Goal: Information Seeking & Learning: Learn about a topic

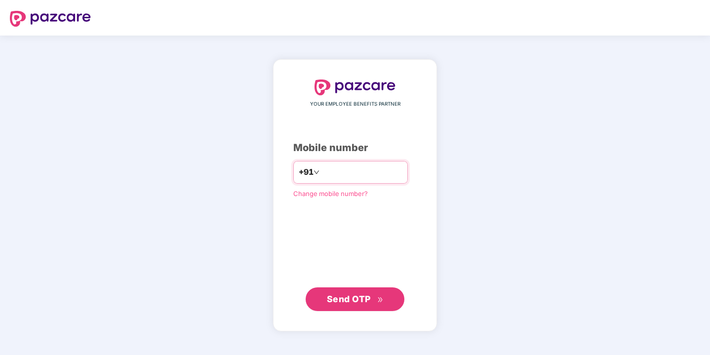
click at [342, 174] on input "number" at bounding box center [361, 172] width 81 height 16
type input "**********"
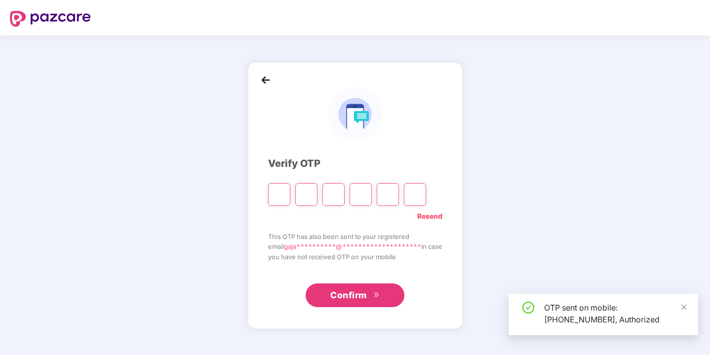
click at [274, 188] on input "Please enter verification code. Digit 1" at bounding box center [279, 194] width 22 height 23
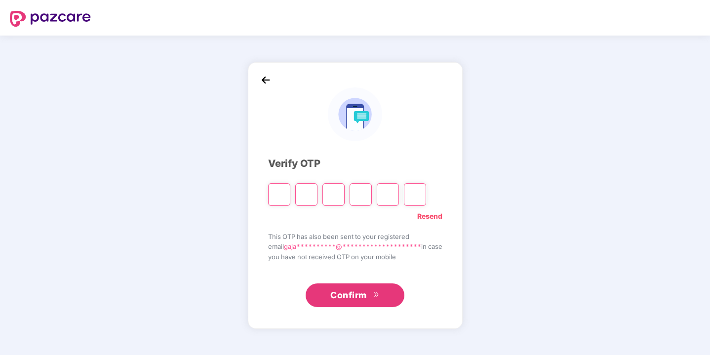
paste input "*"
type input "*"
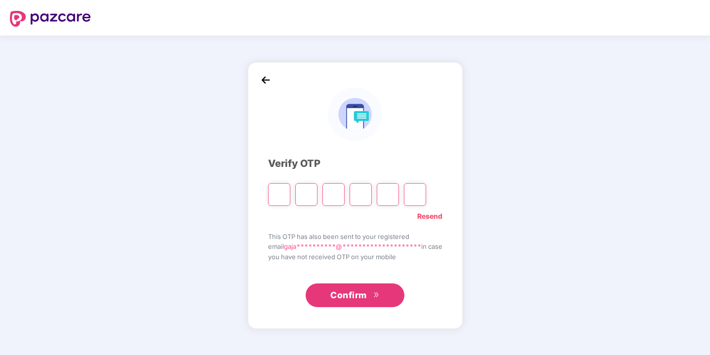
type input "*"
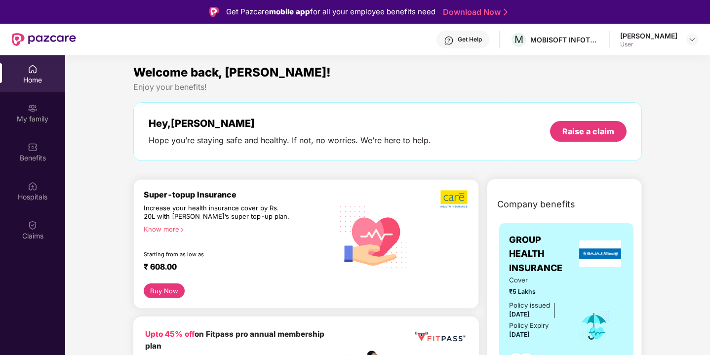
click at [176, 227] on div "Know more" at bounding box center [236, 228] width 184 height 7
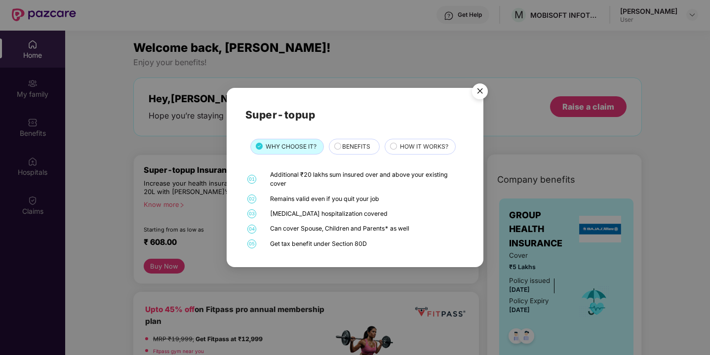
scroll to position [23, 0]
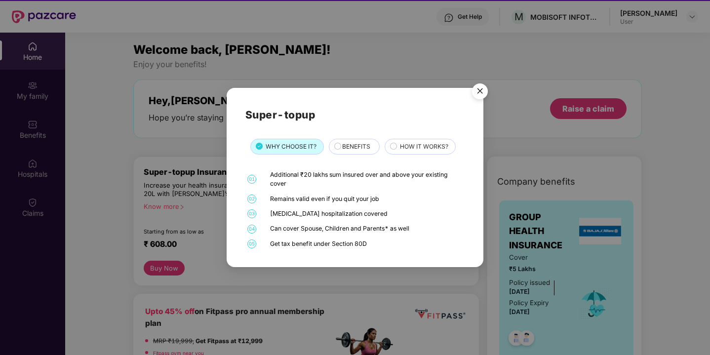
click at [353, 144] on span "BENEFITS" at bounding box center [356, 146] width 28 height 9
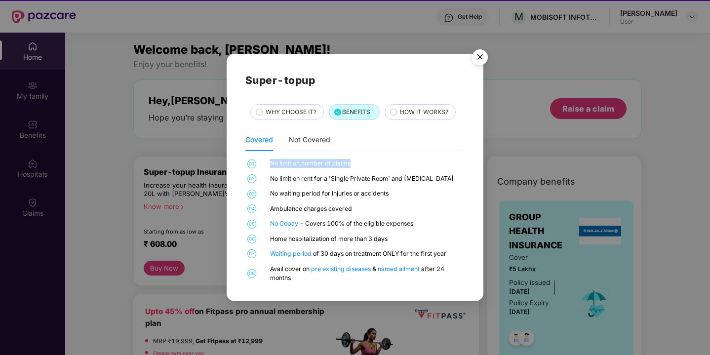
drag, startPoint x: 271, startPoint y: 163, endPoint x: 395, endPoint y: 166, distance: 123.4
click at [394, 166] on div "No limit on number of claims" at bounding box center [366, 163] width 192 height 9
click at [395, 166] on div "No limit on number of claims" at bounding box center [366, 163] width 192 height 9
drag, startPoint x: 267, startPoint y: 179, endPoint x: 370, endPoint y: 182, distance: 102.7
click at [370, 182] on div "02 No limit on rent for a 'Single Private Room' and [MEDICAL_DATA]" at bounding box center [355, 178] width 220 height 9
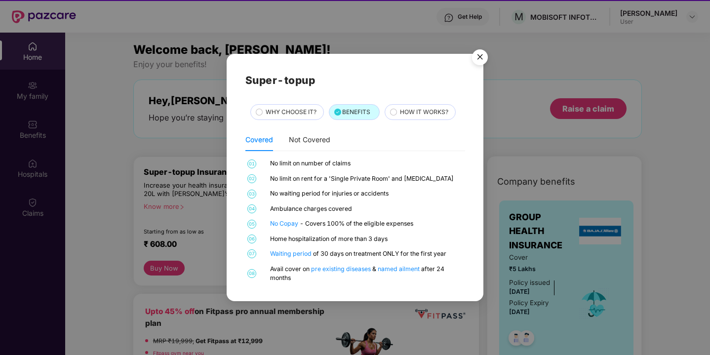
click at [404, 186] on div "01 No limit on number of claims 02 No limit on rent for a 'Single Private Room'…" at bounding box center [355, 220] width 220 height 123
drag, startPoint x: 315, startPoint y: 185, endPoint x: 413, endPoint y: 185, distance: 98.2
click at [413, 185] on div "01 No limit on number of claims 02 No limit on rent for a 'Single Private Room'…" at bounding box center [355, 220] width 220 height 123
click at [427, 184] on div "01 No limit on number of claims 02 No limit on rent for a 'Single Private Room'…" at bounding box center [355, 220] width 220 height 123
drag, startPoint x: 274, startPoint y: 190, endPoint x: 405, endPoint y: 191, distance: 130.8
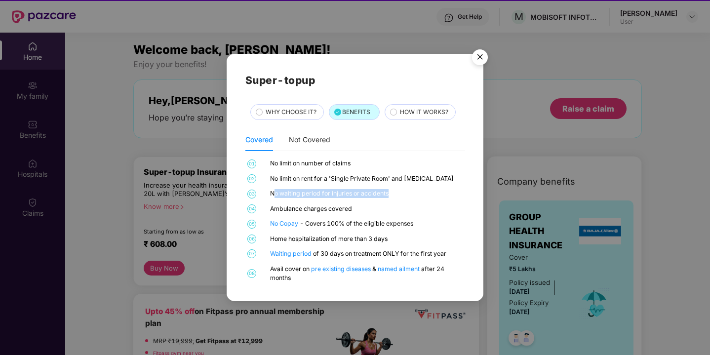
click at [405, 191] on div "No waiting period for injuries or accidents" at bounding box center [366, 193] width 192 height 9
click at [406, 191] on div "No waiting period for injuries or accidents" at bounding box center [366, 193] width 192 height 9
drag, startPoint x: 274, startPoint y: 208, endPoint x: 398, endPoint y: 208, distance: 123.9
click at [398, 208] on div "Ambulance charges covered" at bounding box center [366, 208] width 192 height 9
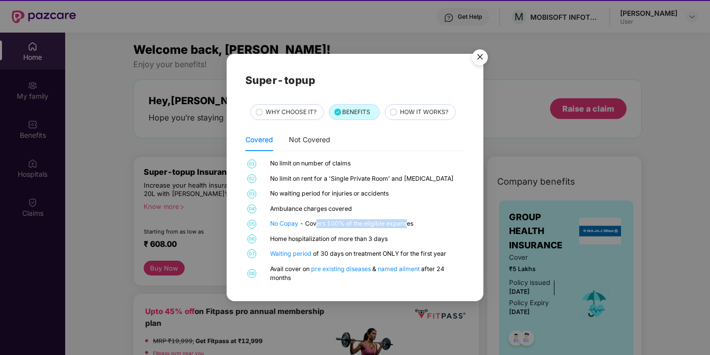
drag, startPoint x: 317, startPoint y: 226, endPoint x: 410, endPoint y: 226, distance: 92.8
click at [410, 226] on div "No Copay - Covers 100% of the eligible expenses" at bounding box center [366, 223] width 192 height 9
click at [424, 226] on div "No Copay - Covers 100% of the eligible expenses" at bounding box center [366, 223] width 192 height 9
drag, startPoint x: 269, startPoint y: 236, endPoint x: 407, endPoint y: 237, distance: 137.7
click at [407, 237] on div "06 Home hospitalization of more than 3 days" at bounding box center [355, 238] width 220 height 9
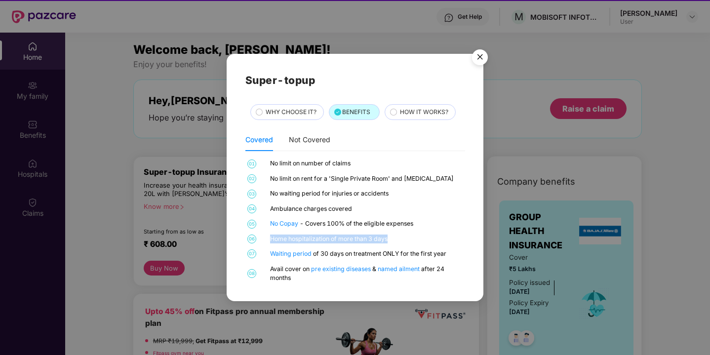
click at [407, 237] on div "Home hospitalization of more than 3 days" at bounding box center [366, 238] width 192 height 9
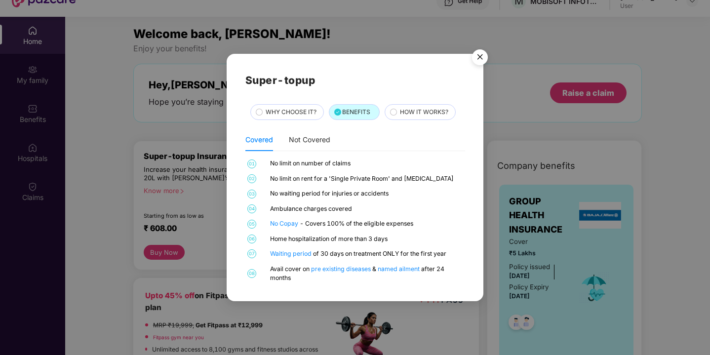
scroll to position [34, 0]
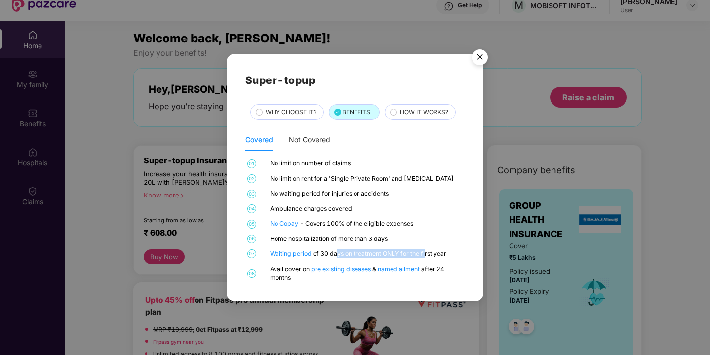
drag, startPoint x: 339, startPoint y: 256, endPoint x: 427, endPoint y: 256, distance: 88.3
click at [427, 256] on div "Waiting period of 30 days on treatment ONLY for the first year" at bounding box center [366, 253] width 192 height 9
click at [446, 255] on div "Waiting period of 30 days on treatment ONLY for the first year" at bounding box center [366, 253] width 192 height 9
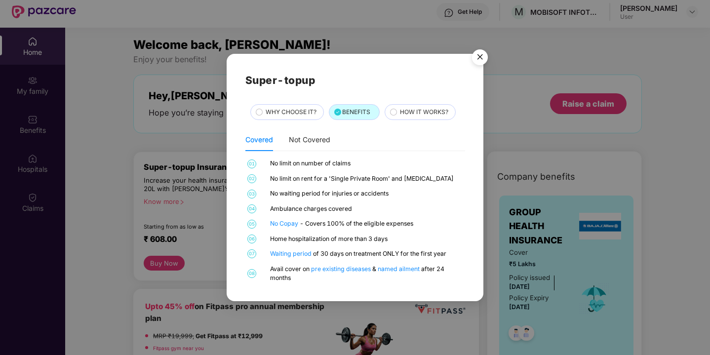
scroll to position [27, 0]
click at [428, 117] on span "HOW IT WORKS?" at bounding box center [424, 112] width 48 height 9
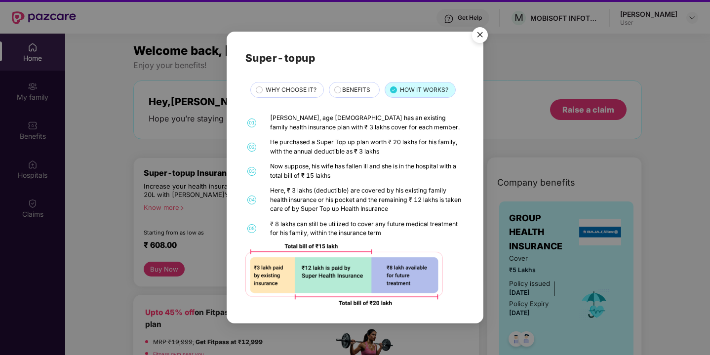
scroll to position [21, 0]
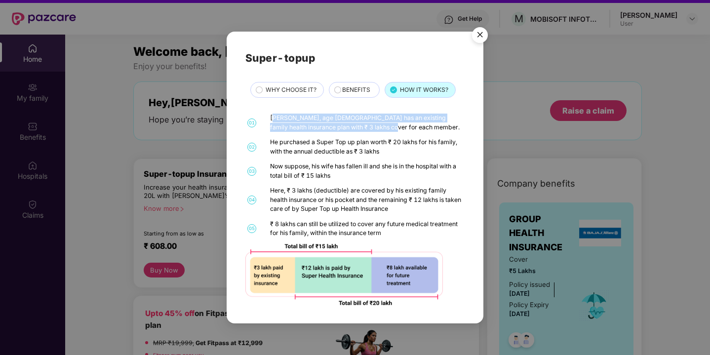
drag, startPoint x: 274, startPoint y: 120, endPoint x: 397, endPoint y: 130, distance: 123.3
click at [397, 130] on div "[PERSON_NAME], age [DEMOGRAPHIC_DATA] has an existing family health insurance p…" at bounding box center [366, 122] width 192 height 18
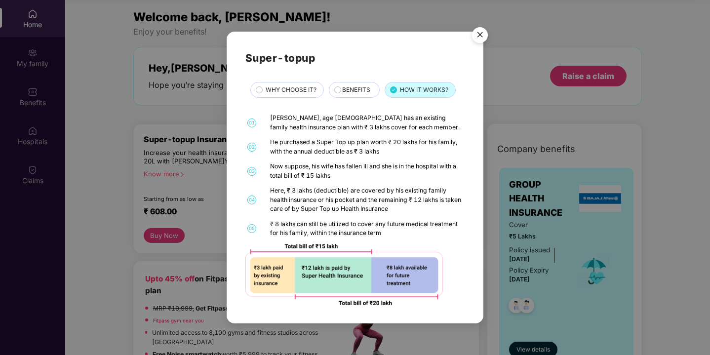
scroll to position [55, 0]
click at [303, 90] on span "WHY CHOOSE IT?" at bounding box center [290, 89] width 51 height 9
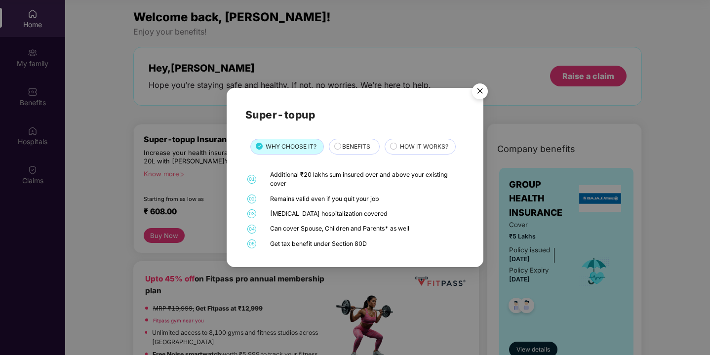
scroll to position [30, 0]
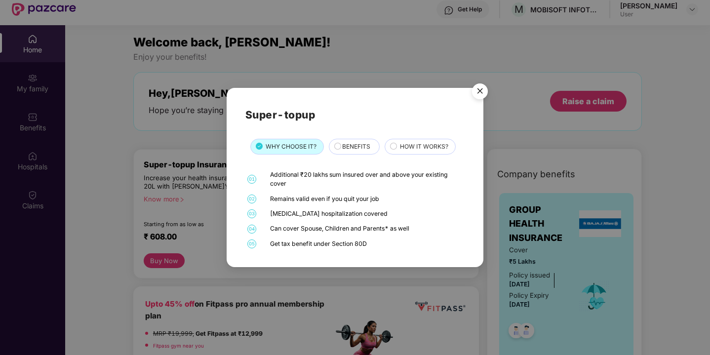
click at [481, 89] on img "Close" at bounding box center [480, 93] width 28 height 28
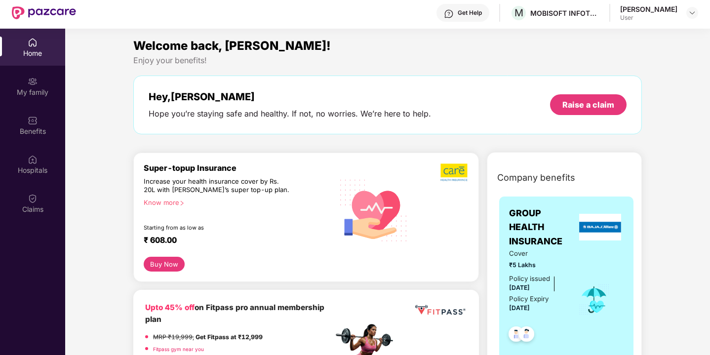
scroll to position [27, 0]
click at [172, 175] on div "Super-topup Insurance Increase your health insurance cover by Rs. 20L with [PER…" at bounding box center [238, 210] width 189 height 94
drag, startPoint x: 150, startPoint y: 169, endPoint x: 216, endPoint y: 199, distance: 72.2
click at [216, 199] on div "Super-topup Insurance Increase your health insurance cover by Rs. 20L with [PER…" at bounding box center [238, 210] width 189 height 94
click at [216, 199] on div "Know more" at bounding box center [236, 201] width 184 height 7
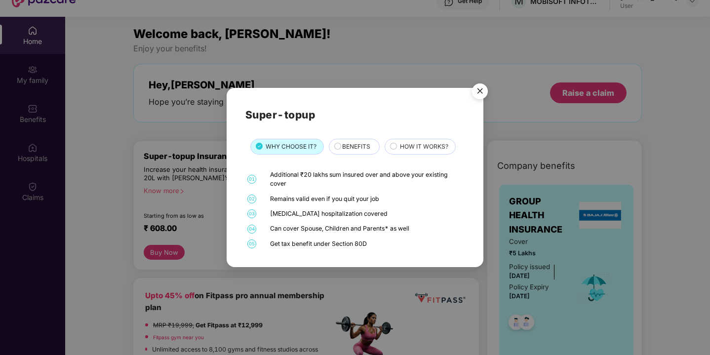
scroll to position [37, 0]
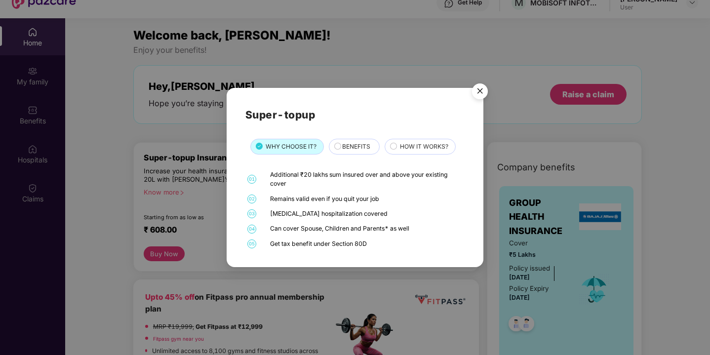
click at [480, 95] on img "Close" at bounding box center [480, 93] width 28 height 28
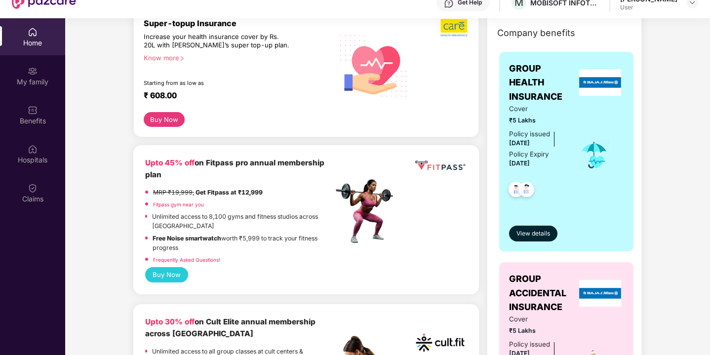
scroll to position [134, 0]
click at [538, 236] on button "View details" at bounding box center [533, 234] width 48 height 16
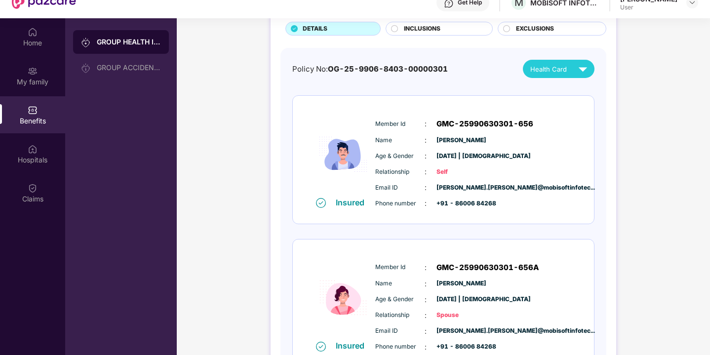
scroll to position [63, 0]
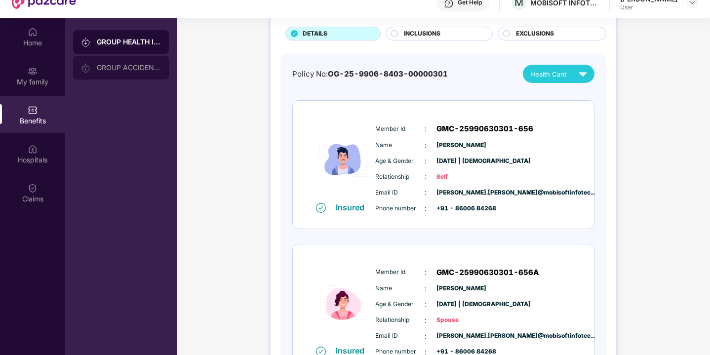
click at [126, 60] on div "GROUP ACCIDENTAL INSURANCE" at bounding box center [121, 68] width 96 height 24
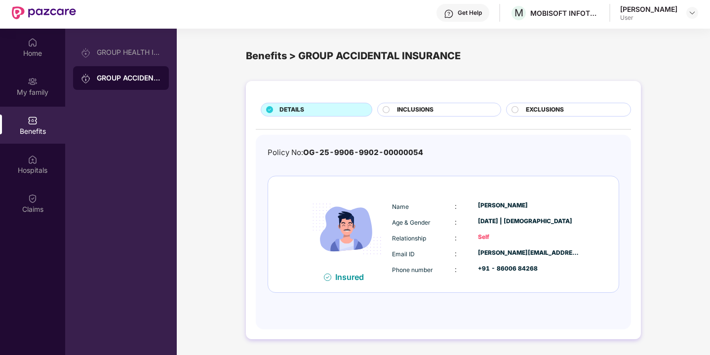
scroll to position [28, 0]
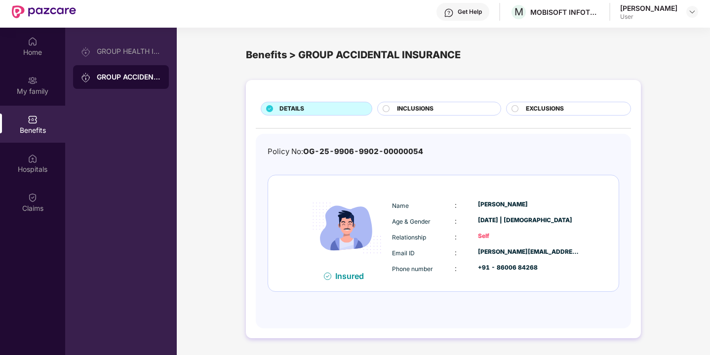
click at [438, 106] on div "INCLUSIONS" at bounding box center [443, 109] width 103 height 11
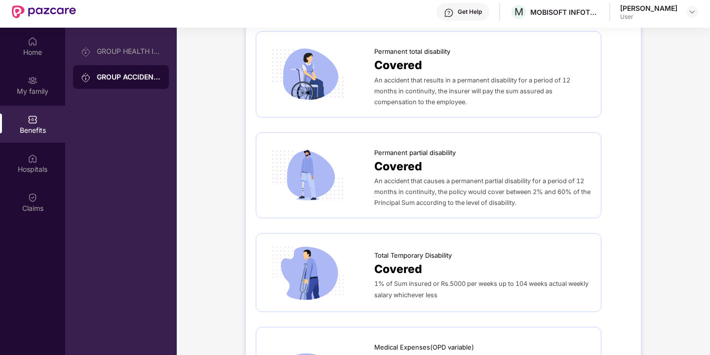
scroll to position [62, 0]
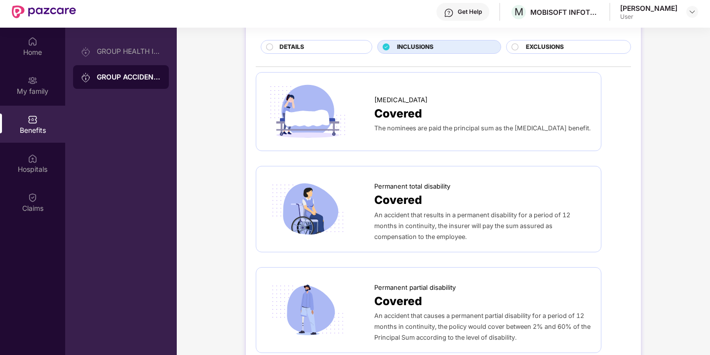
click at [542, 46] on span "EXCLUSIONS" at bounding box center [545, 46] width 38 height 9
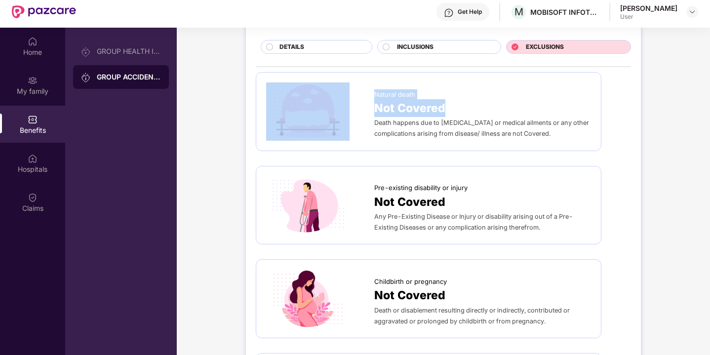
drag, startPoint x: 365, startPoint y: 107, endPoint x: 474, endPoint y: 107, distance: 108.6
click at [474, 107] on div "Natural death Not Covered Death happens due to [MEDICAL_DATA] or medical ailmen…" at bounding box center [428, 111] width 325 height 58
click at [485, 105] on div "Not Covered" at bounding box center [482, 108] width 217 height 18
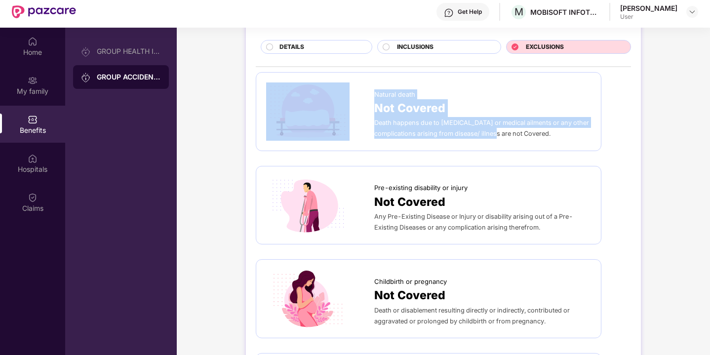
drag, startPoint x: 370, startPoint y: 117, endPoint x: 495, endPoint y: 130, distance: 126.0
click at [495, 130] on div "Natural death Not Covered Death happens due to [MEDICAL_DATA] or medical ailmen…" at bounding box center [428, 111] width 325 height 58
click at [497, 130] on span "Death happens due to [MEDICAL_DATA] or medical ailments or any other complicati…" at bounding box center [481, 128] width 215 height 18
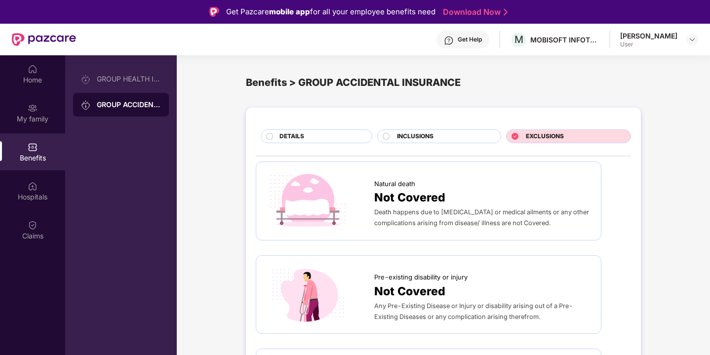
scroll to position [0, 0]
click at [288, 132] on span "DETAILS" at bounding box center [291, 136] width 25 height 9
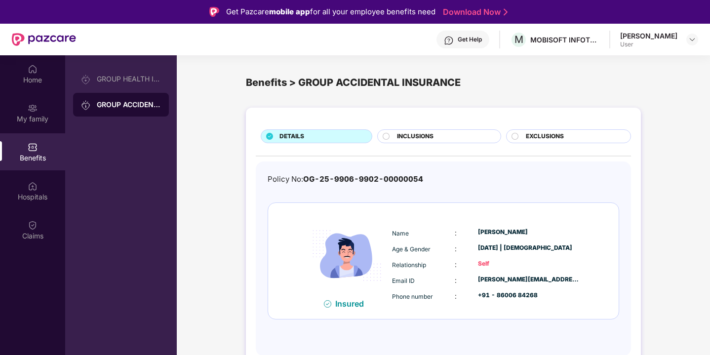
click at [352, 115] on div "DETAILS INCLUSIONS EXCLUSIONS Policy No: OG-25-9906-9902-00000054 Insured Name …" at bounding box center [443, 237] width 395 height 258
click at [19, 183] on div "Hospitals" at bounding box center [32, 190] width 65 height 37
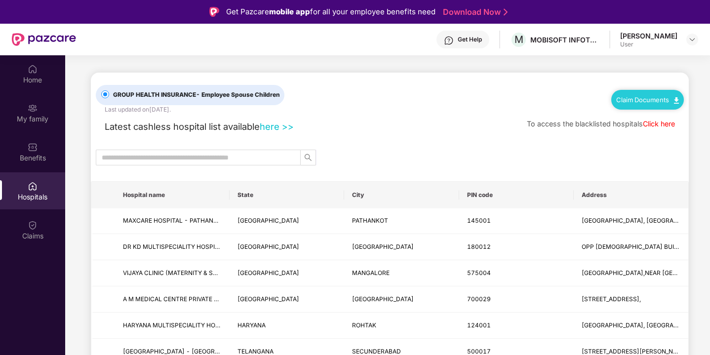
click at [31, 260] on div "Home My family Benefits Hospitals Claims" at bounding box center [32, 232] width 65 height 355
click at [47, 225] on div "Claims" at bounding box center [32, 229] width 65 height 37
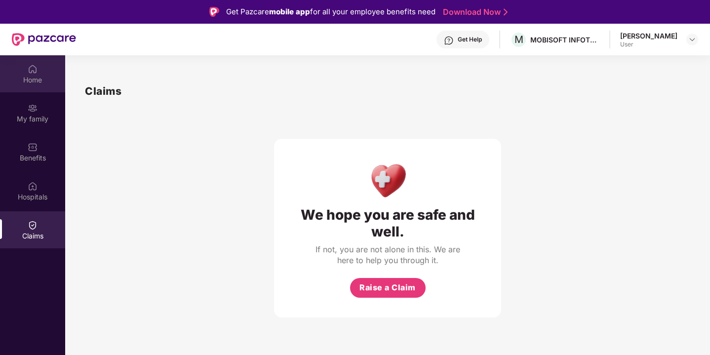
click at [45, 78] on div "Home" at bounding box center [32, 80] width 65 height 10
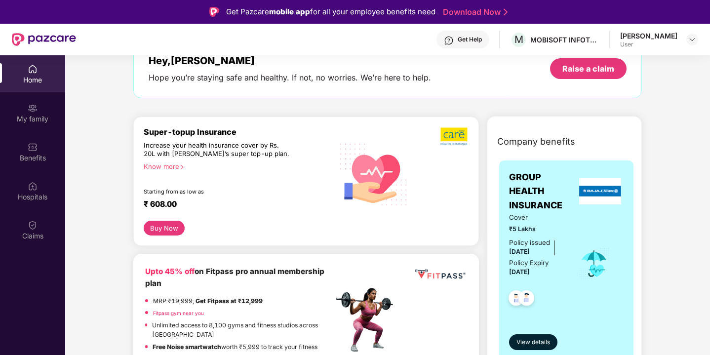
scroll to position [72, 0]
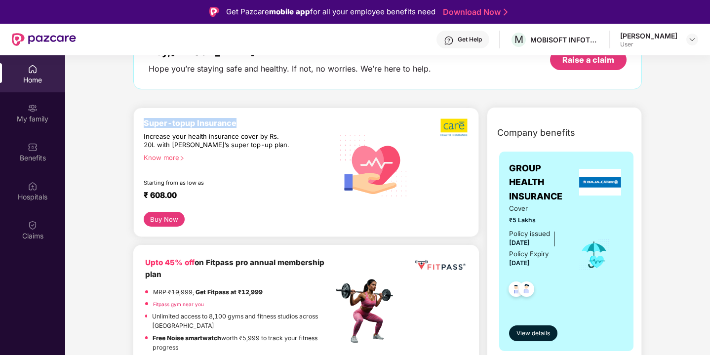
drag, startPoint x: 144, startPoint y: 121, endPoint x: 305, endPoint y: 121, distance: 160.9
click at [305, 121] on div "Super-topup Insurance" at bounding box center [238, 123] width 189 height 10
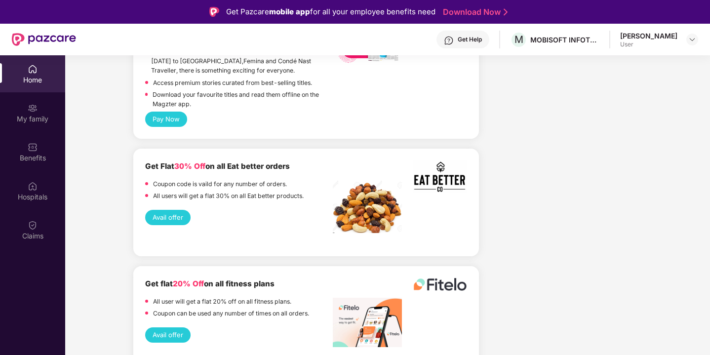
scroll to position [1038, 0]
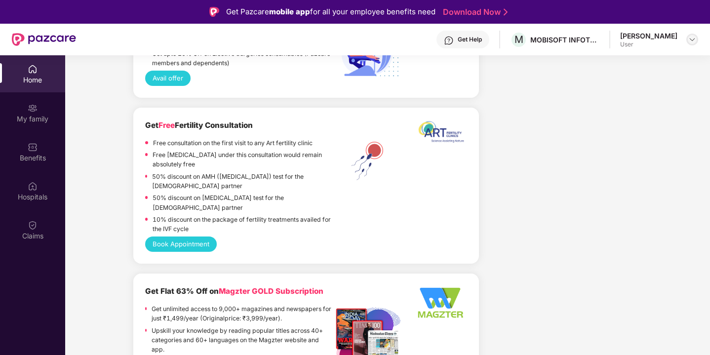
click at [691, 38] on img at bounding box center [692, 40] width 8 height 8
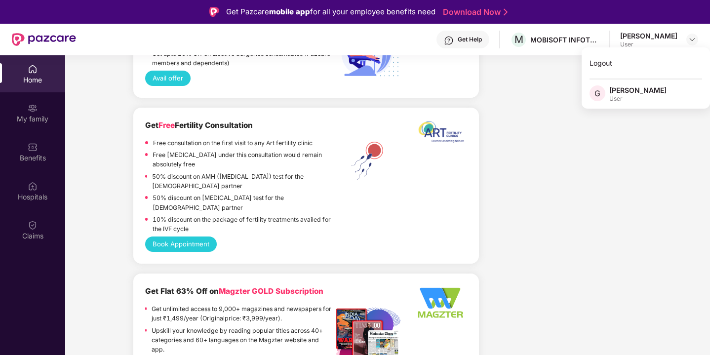
click at [639, 90] on div "[PERSON_NAME]" at bounding box center [637, 89] width 57 height 9
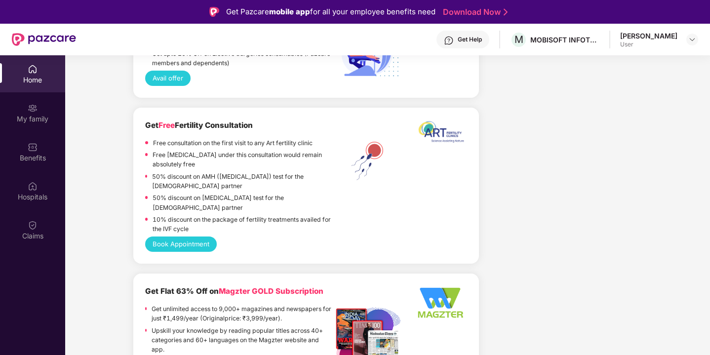
click at [611, 67] on div "Company benefits GROUP HEALTH INSURANCE Cover ₹5 Lakhs Policy issued [DATE] Pol…" at bounding box center [564, 227] width 163 height 2174
click at [679, 52] on div "Get Help M MOBISOFT INFOTECH PRIVATE LIMITED [PERSON_NAME] User" at bounding box center [387, 40] width 622 height 32
click at [695, 40] on img at bounding box center [692, 40] width 8 height 8
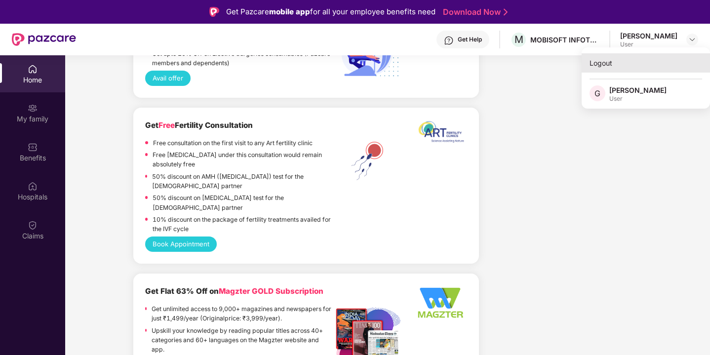
click at [598, 67] on div "Logout" at bounding box center [645, 62] width 128 height 19
